Goal: Find specific page/section: Find specific page/section

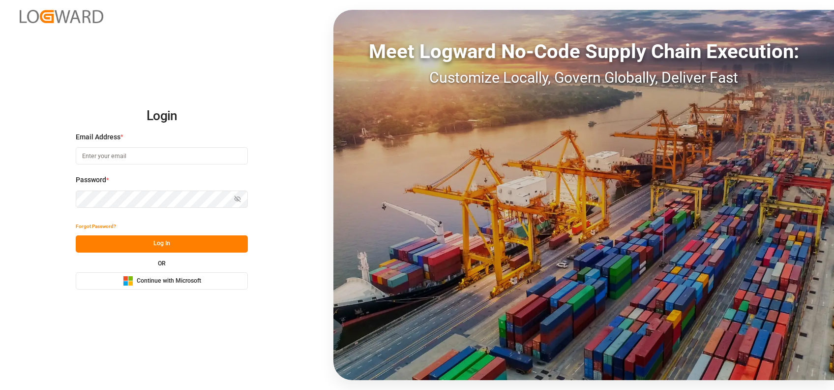
type input "[PERSON_NAME][EMAIL_ADDRESS][PERSON_NAME][DOMAIN_NAME]"
click at [158, 282] on span "Continue with Microsoft" at bounding box center [169, 280] width 64 height 9
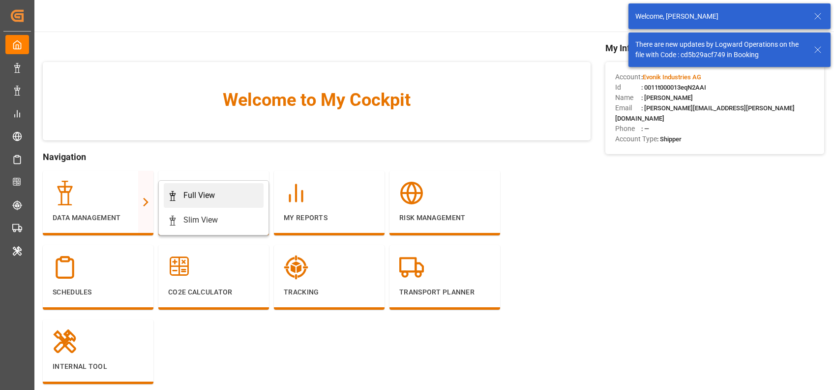
click at [183, 196] on div "Full View" at bounding box center [198, 195] width 31 height 12
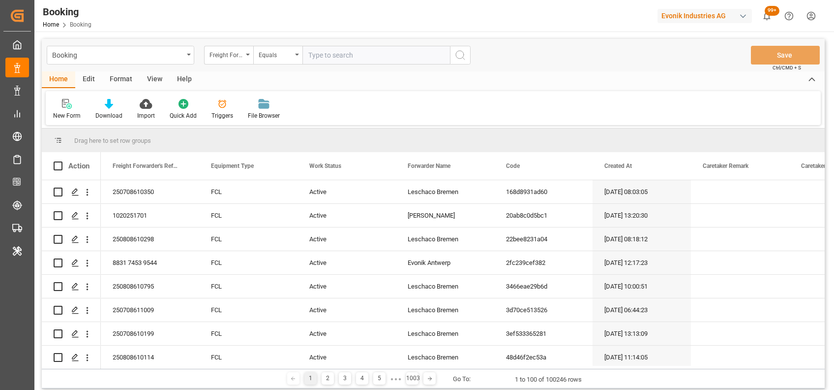
click at [127, 81] on div "Format" at bounding box center [120, 79] width 37 height 17
click at [68, 114] on div "Filter Rows" at bounding box center [67, 115] width 29 height 9
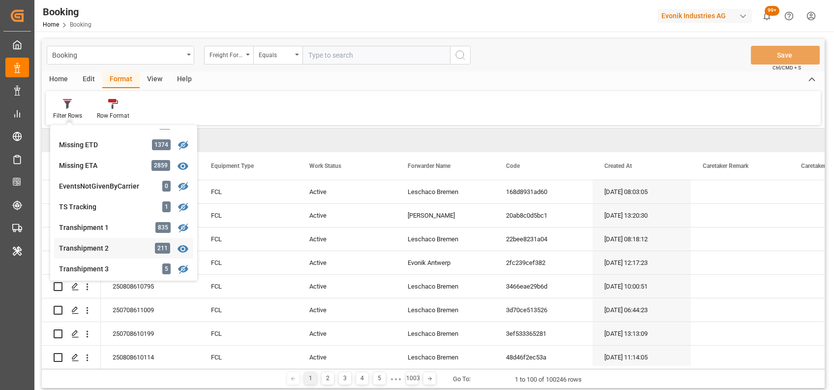
scroll to position [245, 0]
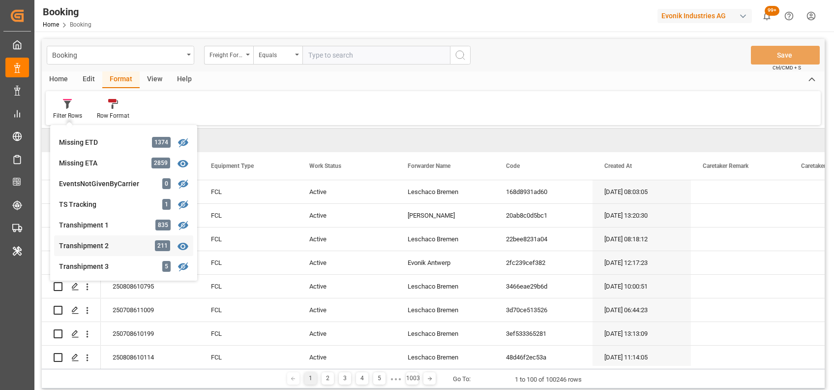
click at [95, 245] on div "Transhipment 2" at bounding box center [102, 246] width 86 height 10
